Goal: Transaction & Acquisition: Purchase product/service

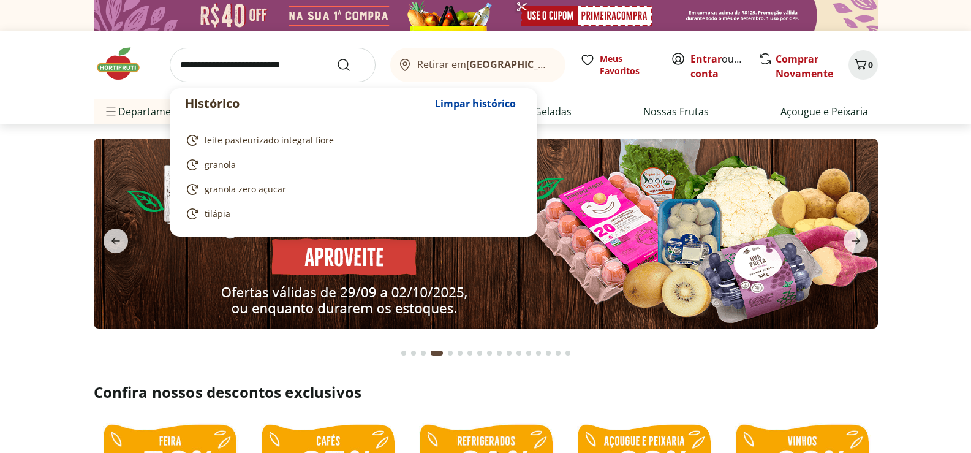
click at [208, 67] on input "search" at bounding box center [273, 65] width 206 height 34
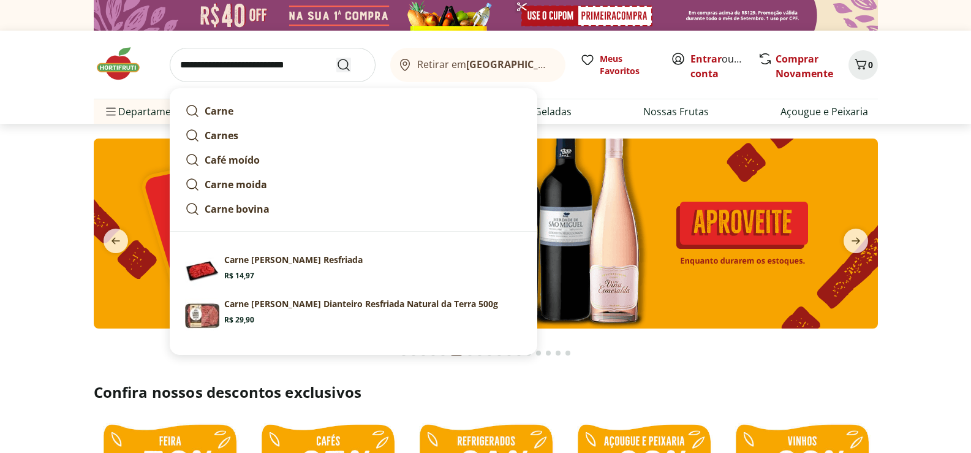
type input "**********"
click at [349, 61] on icon "Submit Search" at bounding box center [343, 65] width 15 height 15
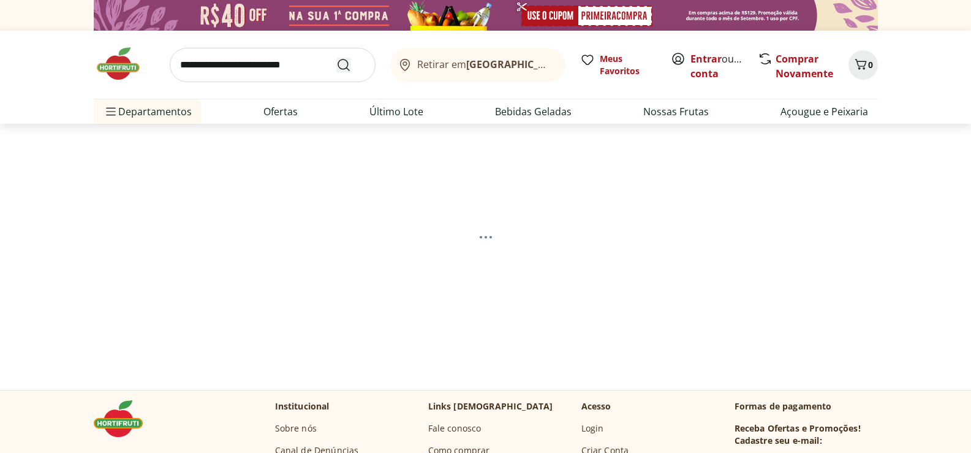
select select "**********"
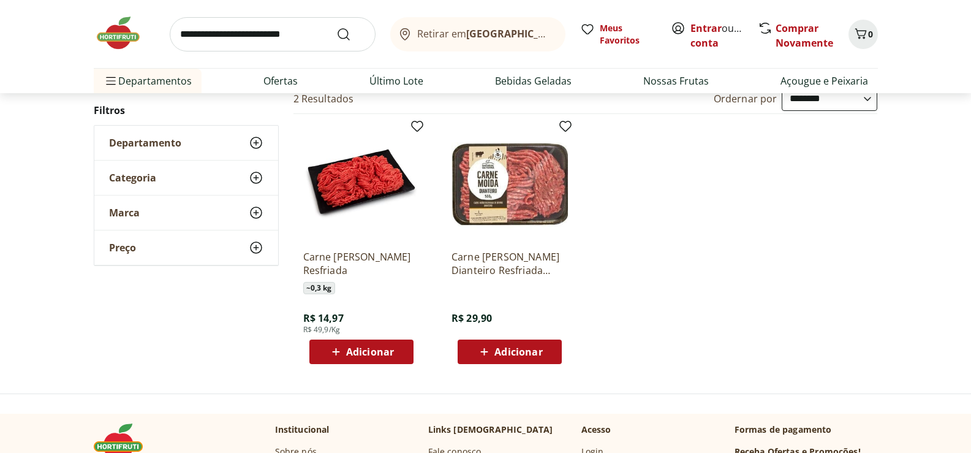
scroll to position [184, 0]
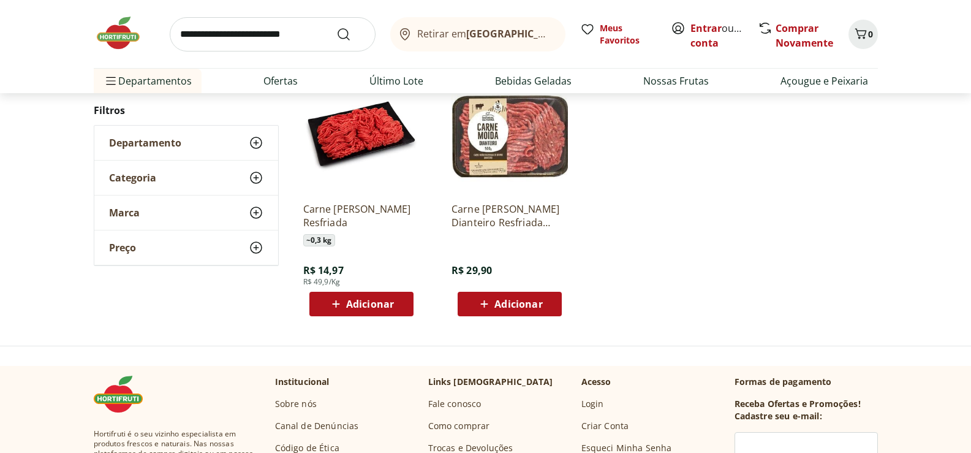
click at [339, 137] on img at bounding box center [361, 134] width 116 height 116
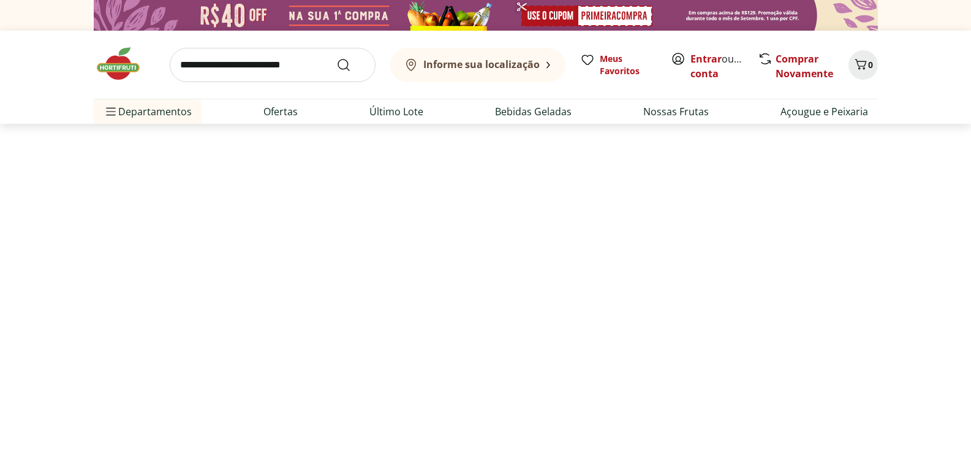
scroll to position [184, 0]
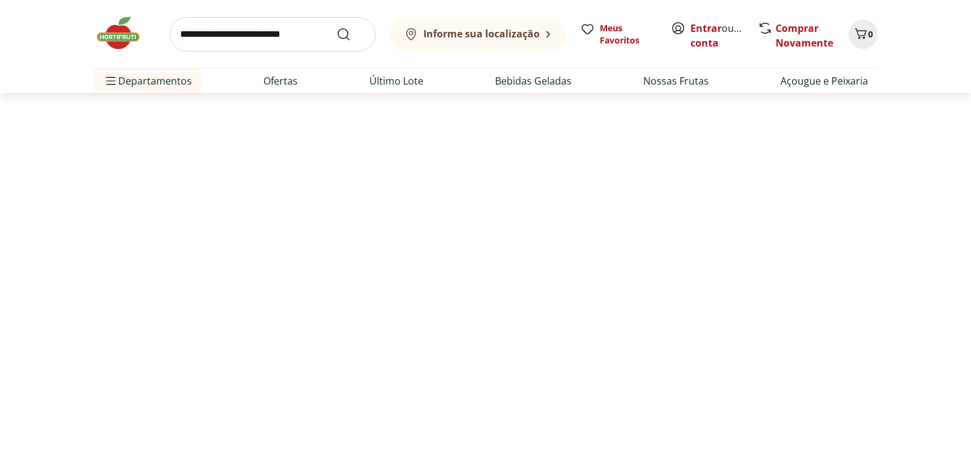
select select "**********"
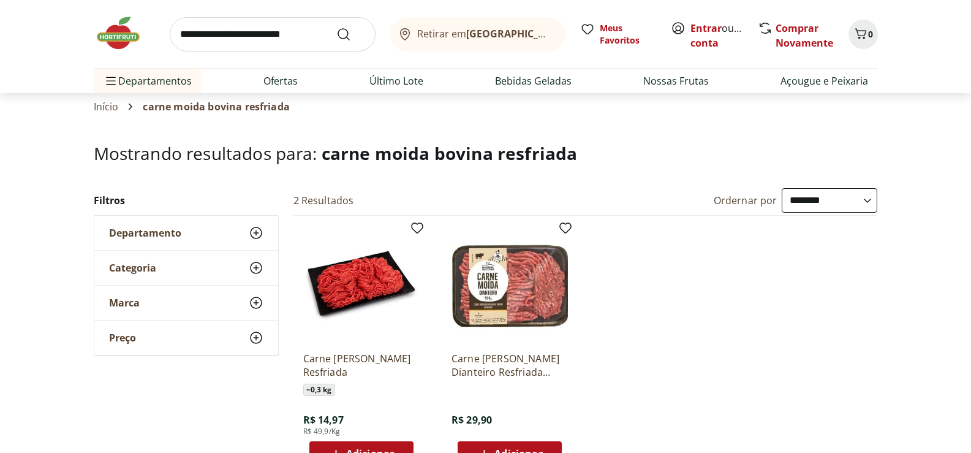
scroll to position [0, 0]
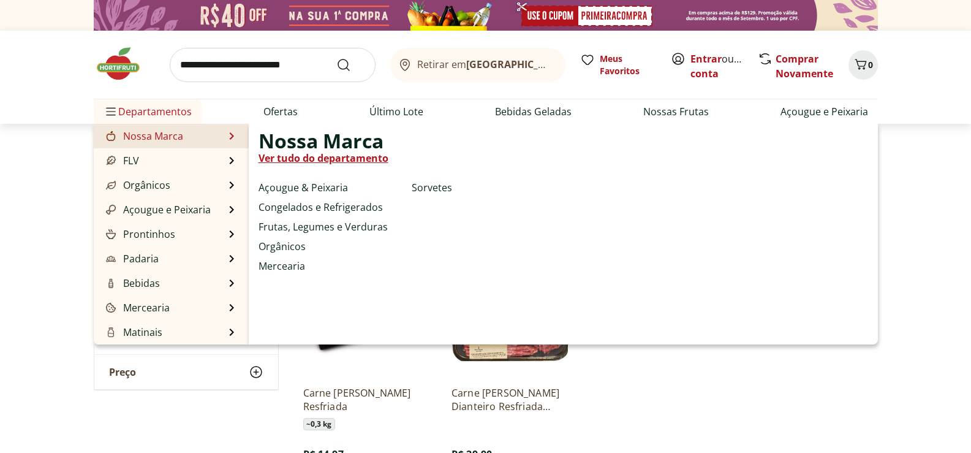
click at [104, 142] on div at bounding box center [111, 136] width 15 height 15
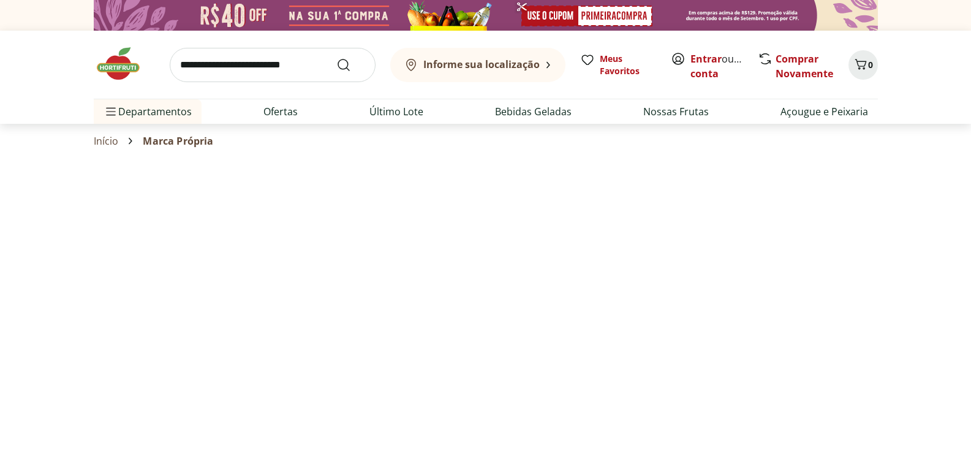
select select "**********"
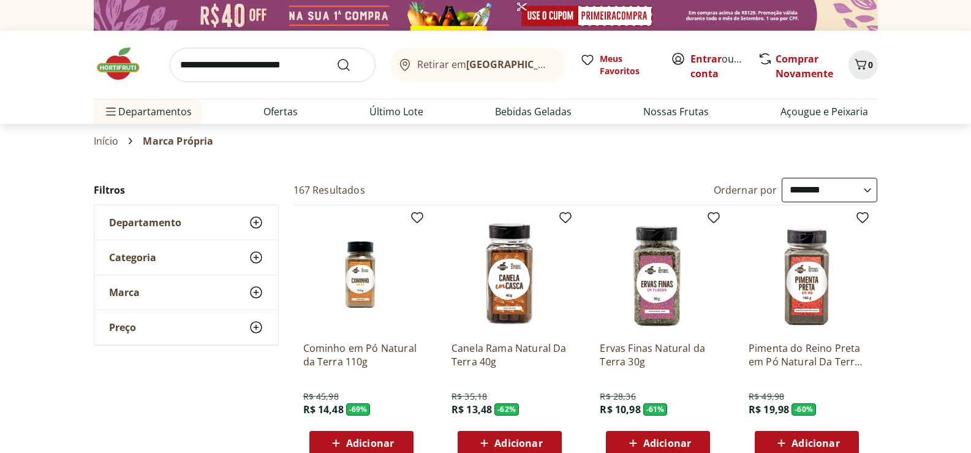
click at [499, 151] on section "Início Marca Própria" at bounding box center [486, 141] width 784 height 34
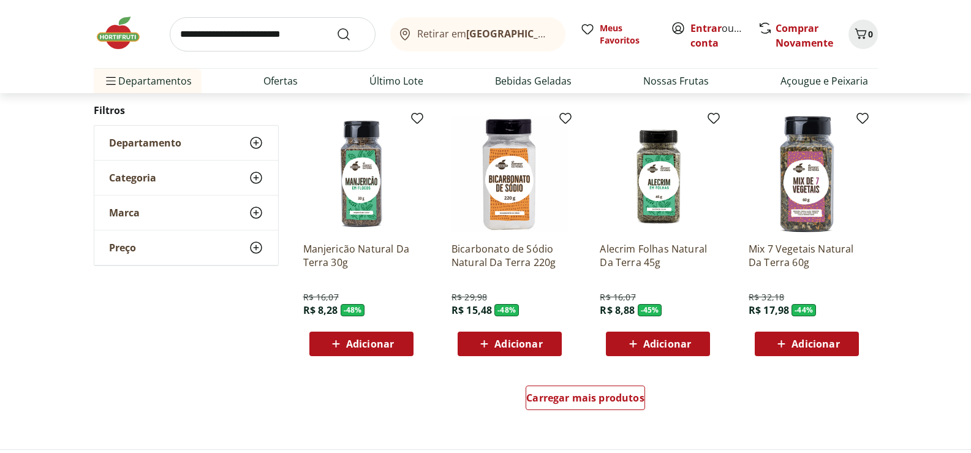
scroll to position [674, 0]
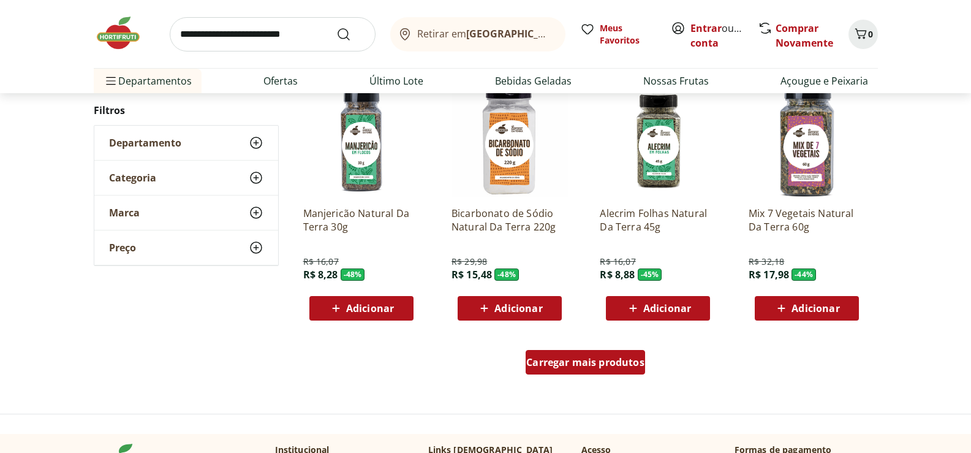
click at [627, 352] on div "Carregar mais produtos" at bounding box center [585, 362] width 119 height 25
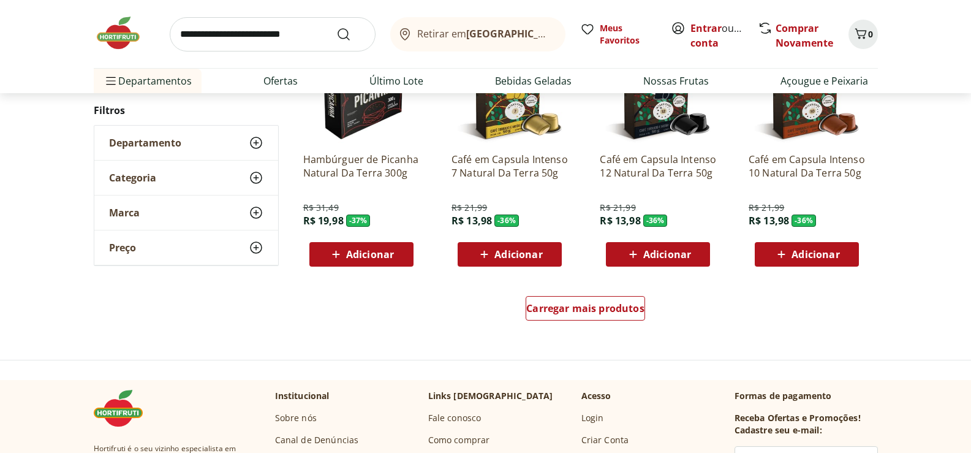
scroll to position [1532, 0]
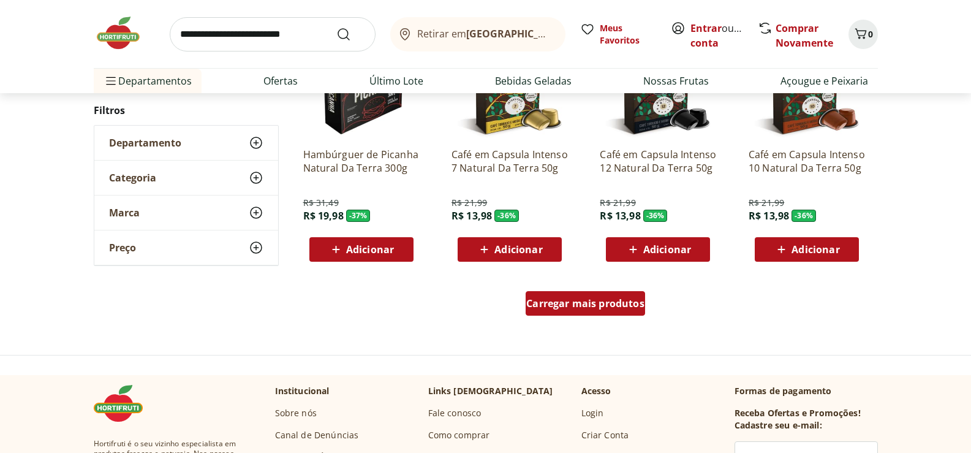
click at [608, 306] on span "Carregar mais produtos" at bounding box center [585, 303] width 118 height 10
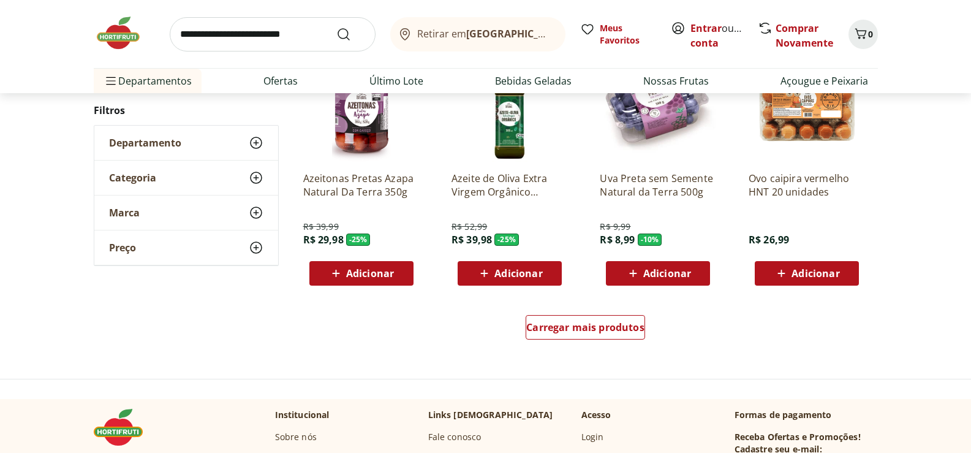
scroll to position [2328, 0]
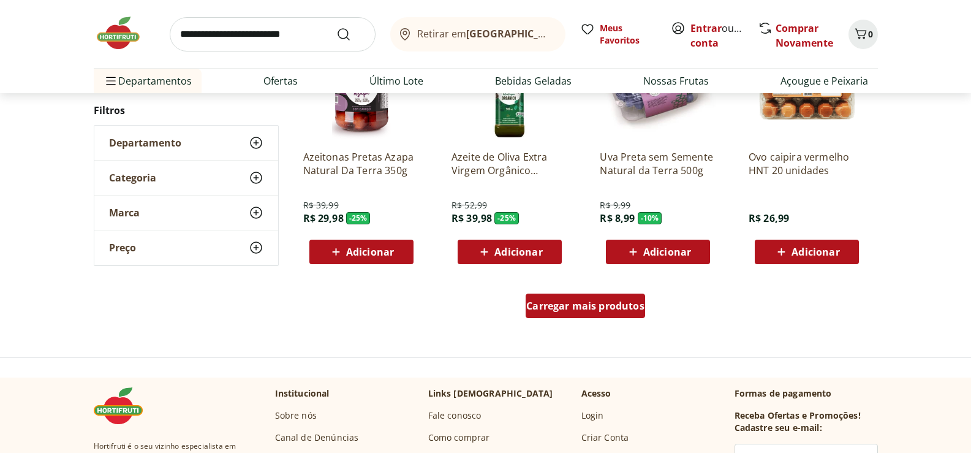
click at [603, 311] on span "Carregar mais produtos" at bounding box center [585, 306] width 118 height 10
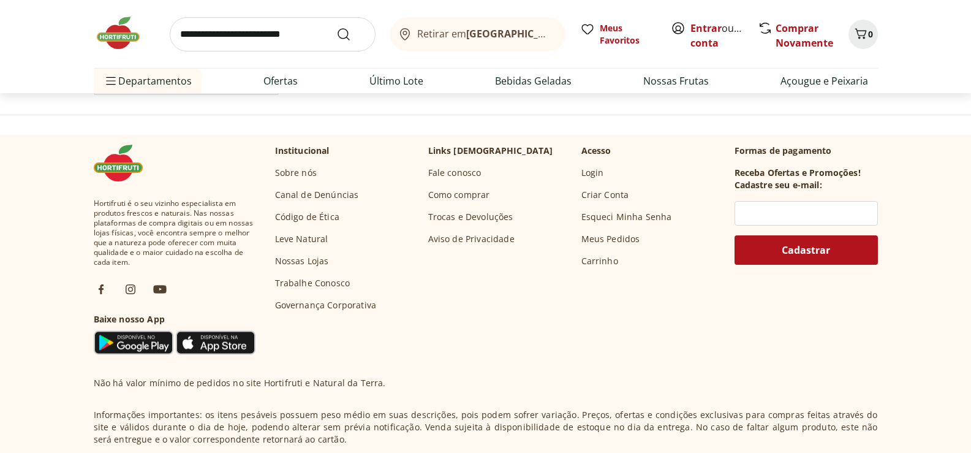
scroll to position [3186, 0]
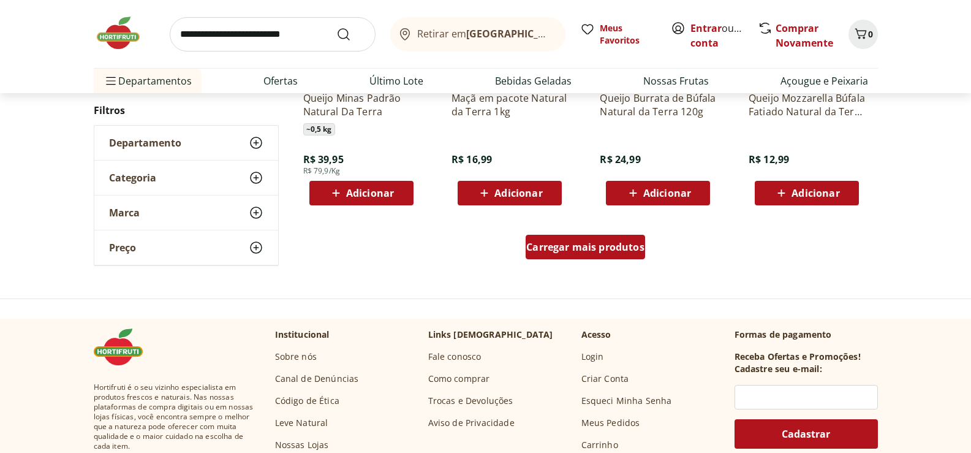
click at [546, 244] on span "Carregar mais produtos" at bounding box center [585, 247] width 118 height 10
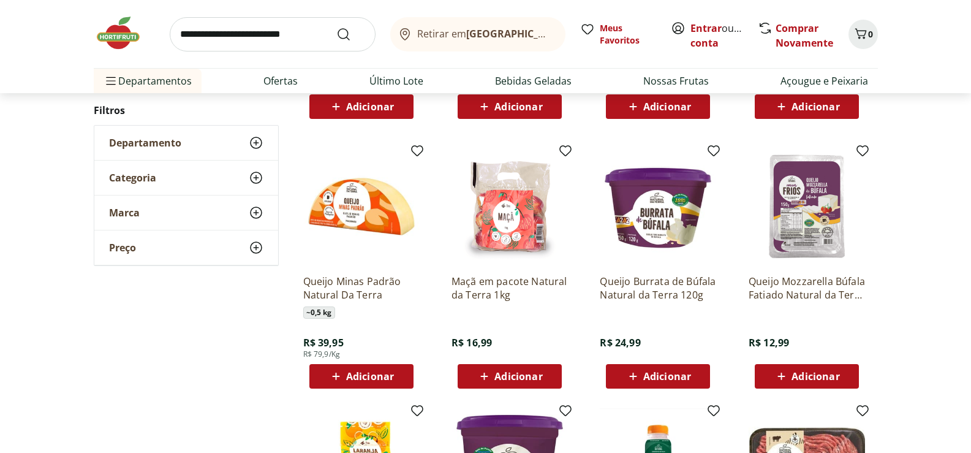
scroll to position [3002, 0]
